Goal: Book appointment/travel/reservation

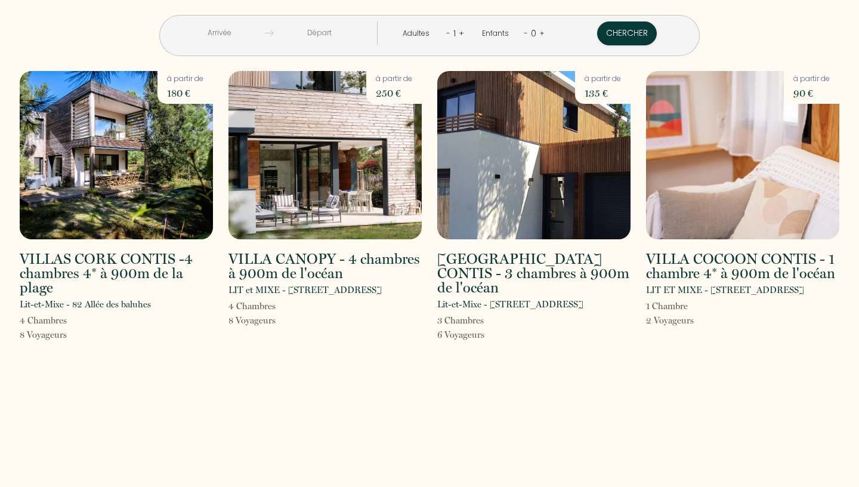
click at [227, 33] on input "text" at bounding box center [219, 32] width 91 height 23
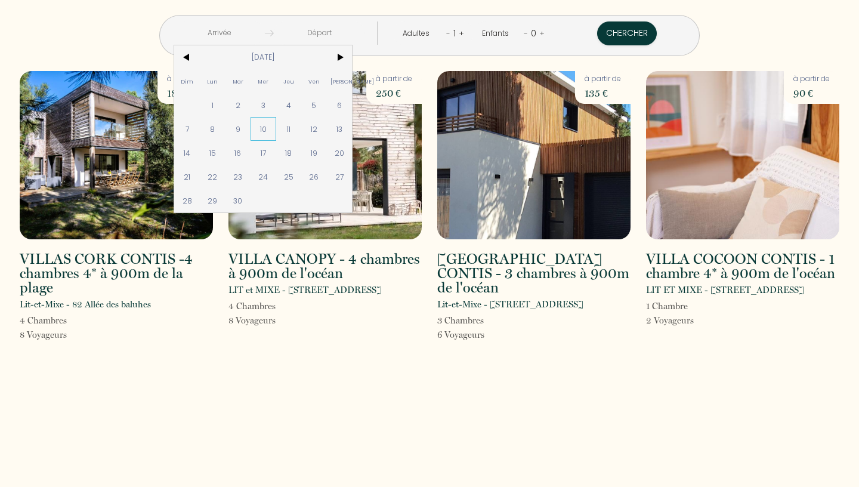
click at [270, 128] on span "10" at bounding box center [263, 129] width 26 height 24
type input "[DATE]"
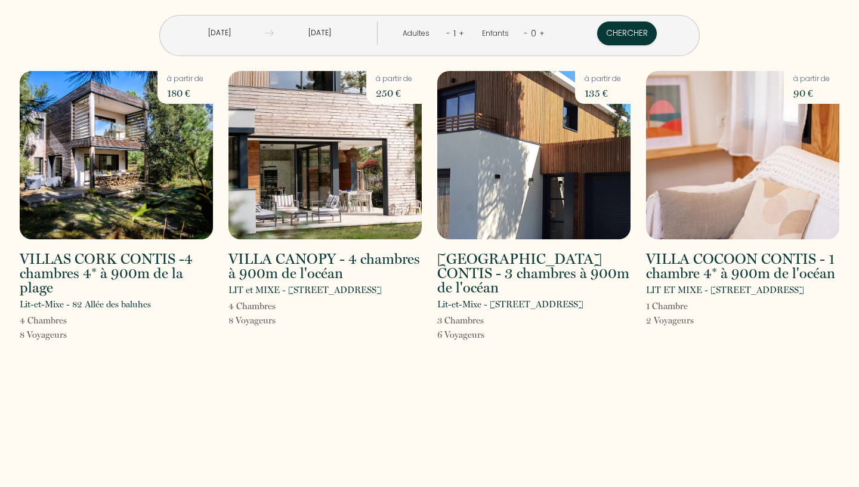
click at [235, 33] on input "[DATE]" at bounding box center [219, 32] width 91 height 23
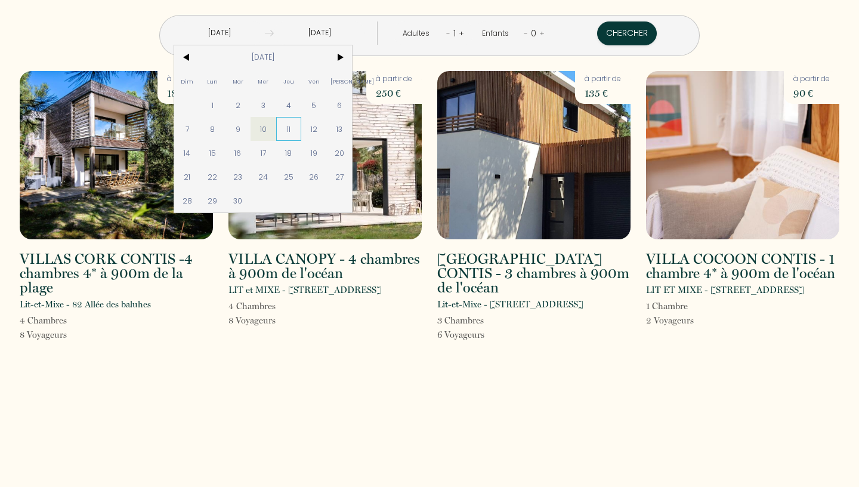
click at [296, 134] on span "11" at bounding box center [289, 129] width 26 height 24
type input "[DATE]"
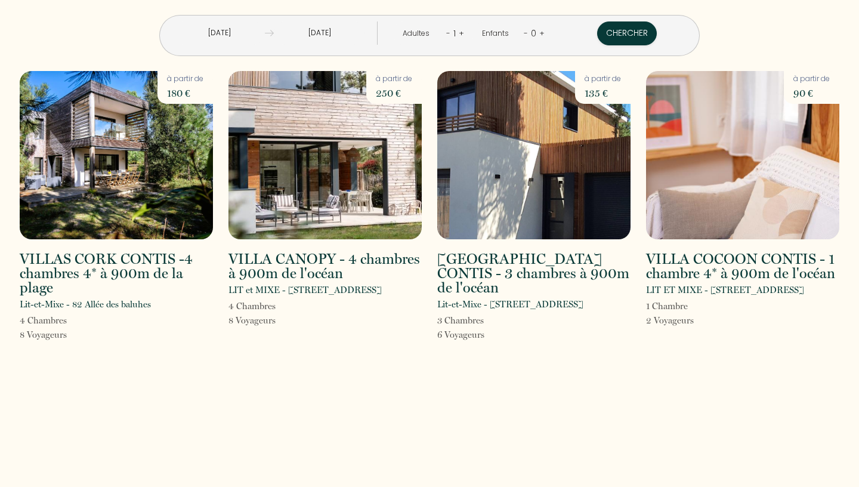
click at [343, 38] on input "[DATE]" at bounding box center [319, 32] width 91 height 23
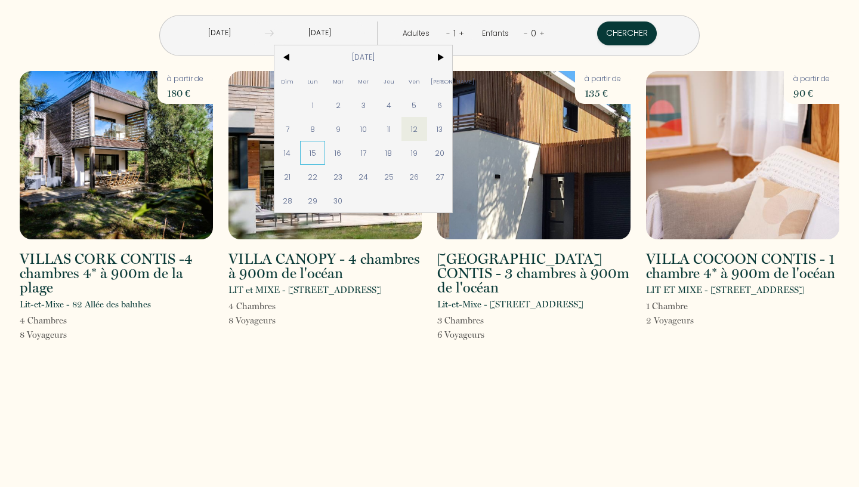
click at [315, 150] on span "15" at bounding box center [313, 153] width 26 height 24
type input "[DATE]"
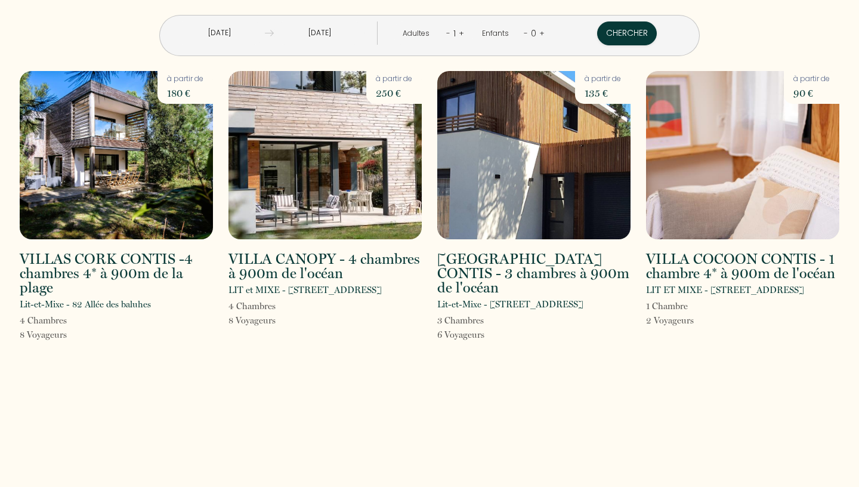
click at [461, 31] on link "+" at bounding box center [461, 32] width 5 height 11
click at [614, 26] on button "Chercher" at bounding box center [628, 33] width 60 height 24
